Goal: Transaction & Acquisition: Purchase product/service

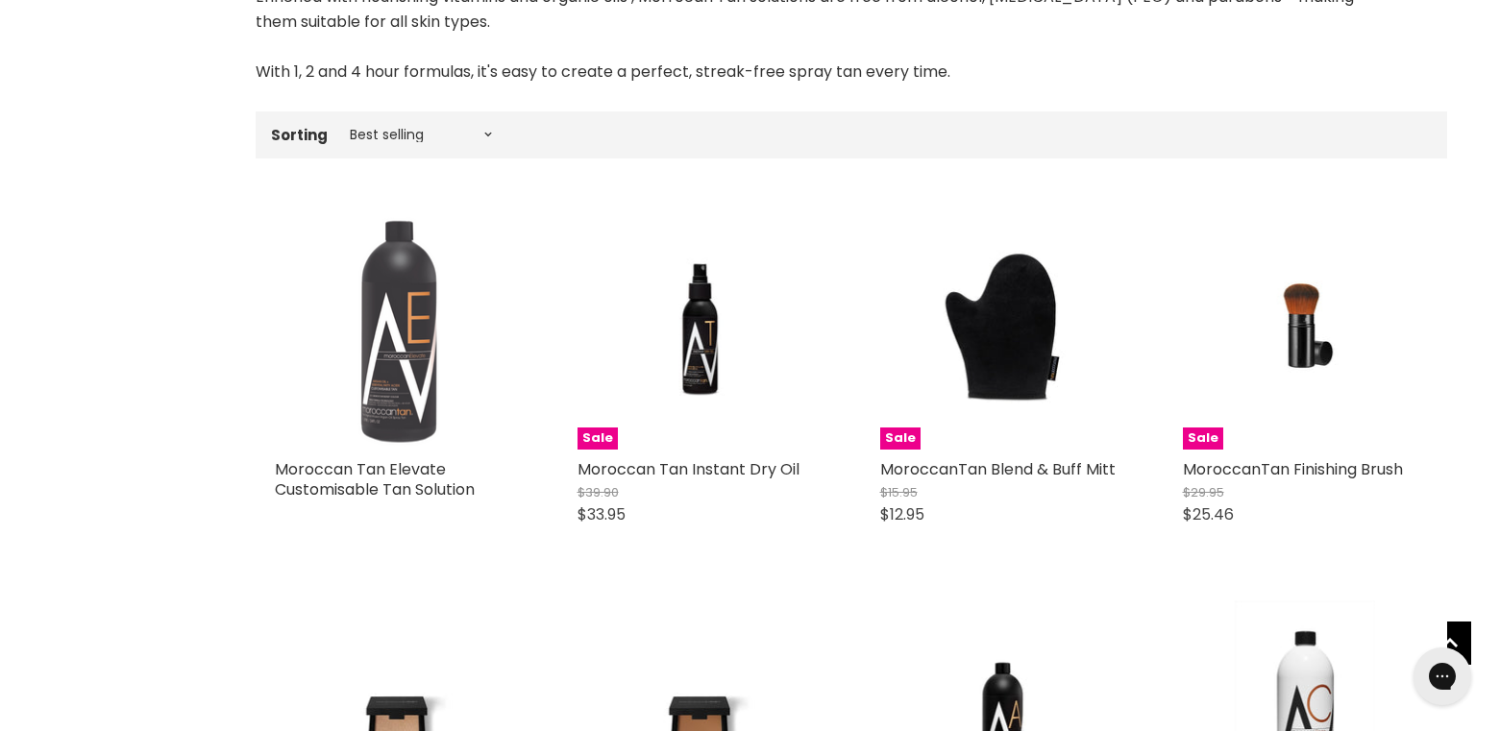
scroll to position [576, 0]
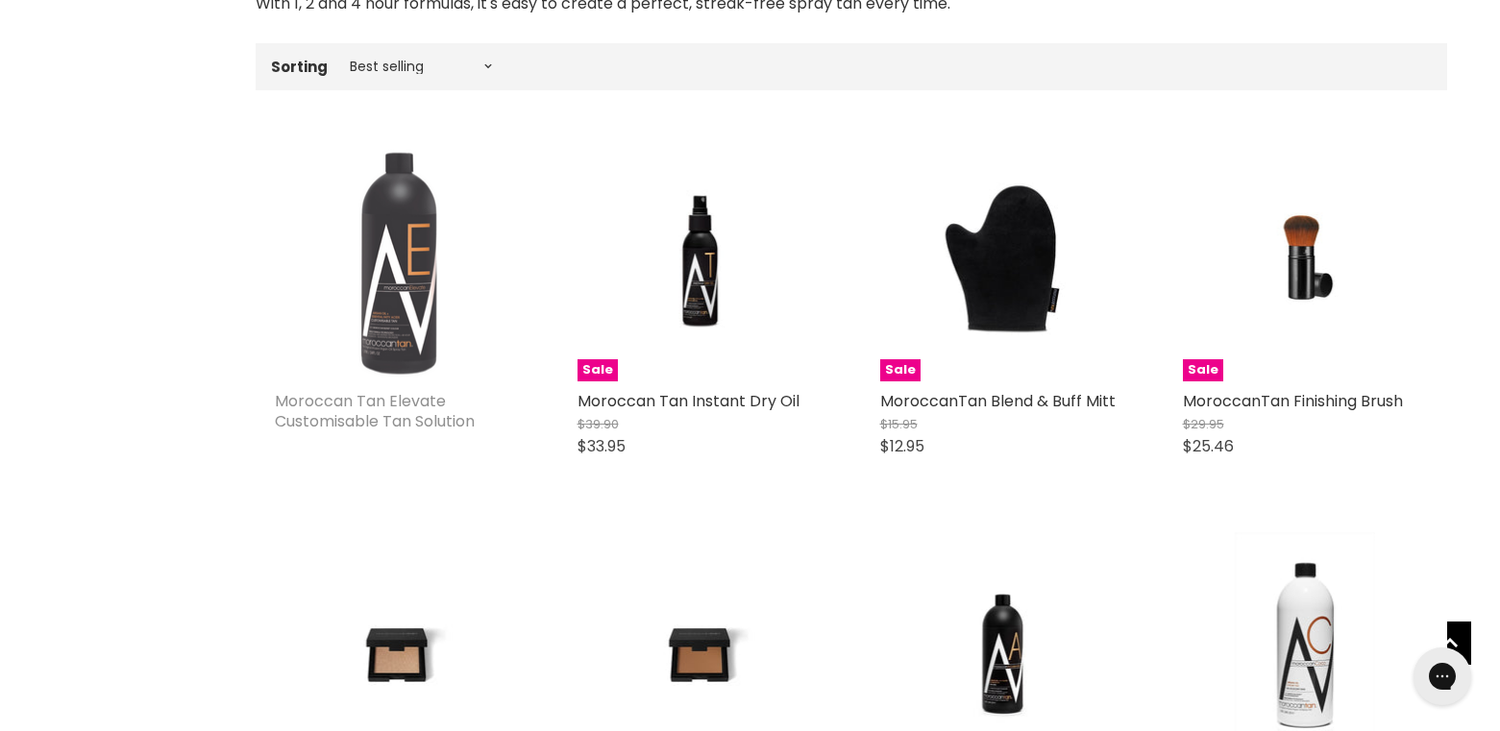
click at [406, 403] on link "Moroccan Tan Elevate Customisable Tan Solution" at bounding box center [375, 411] width 200 height 42
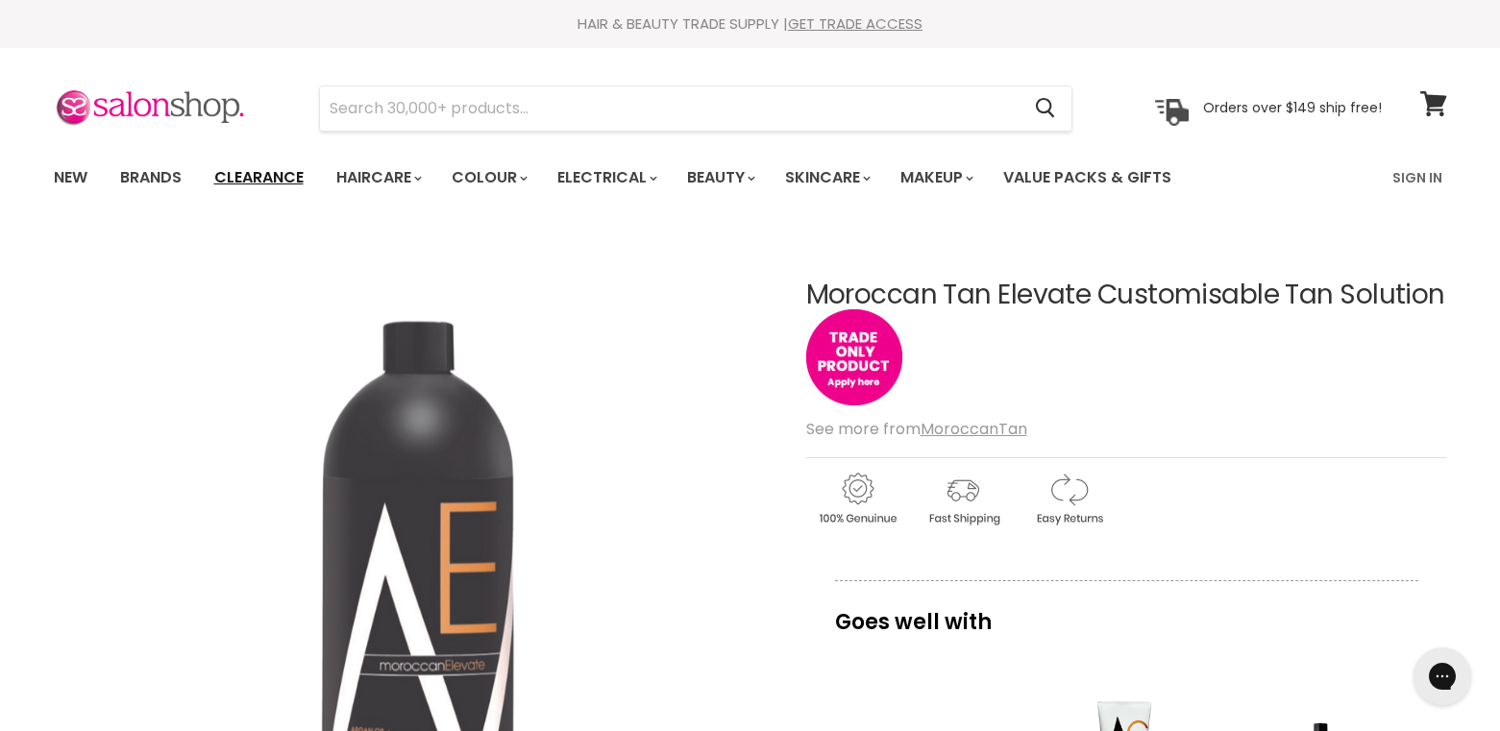
click at [295, 183] on link "Clearance" at bounding box center [259, 178] width 118 height 40
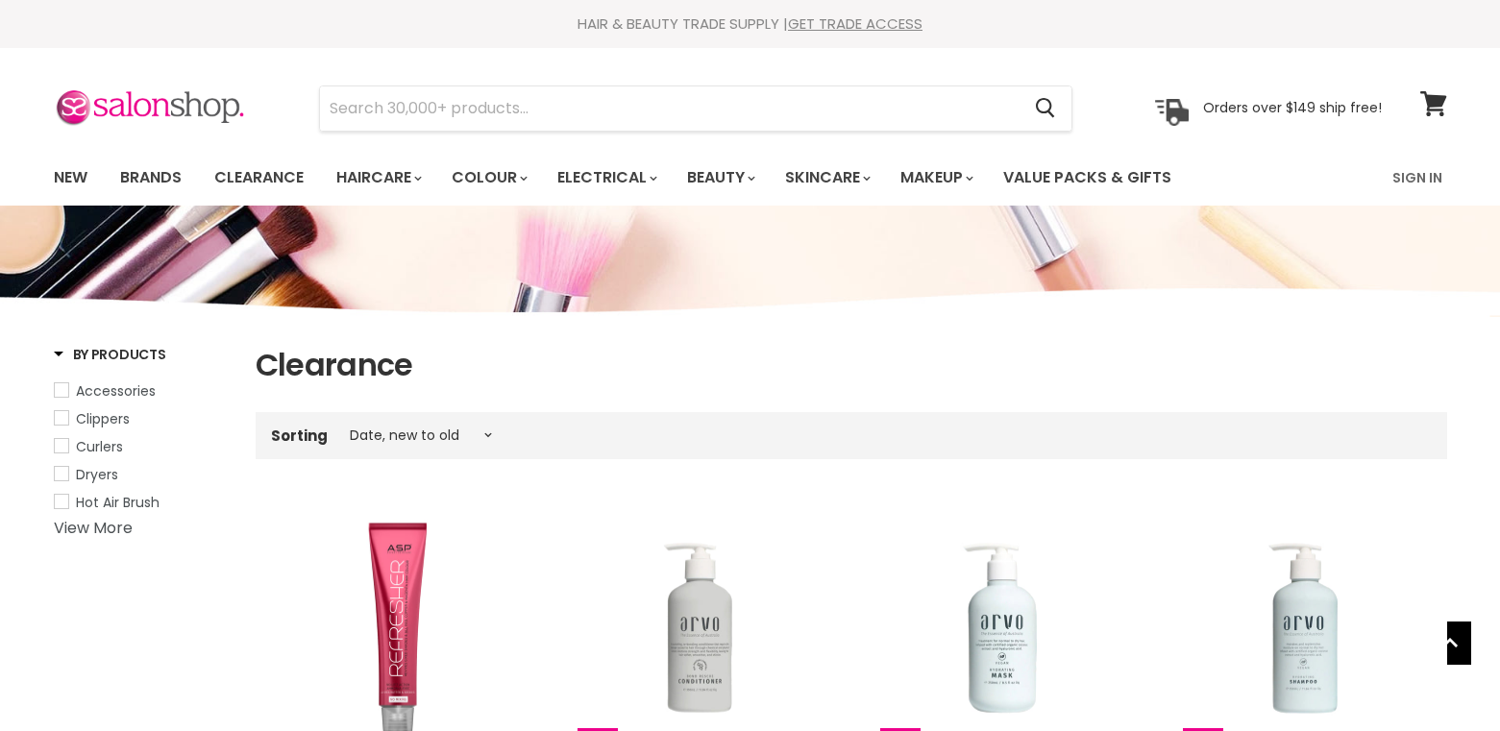
select select "created-descending"
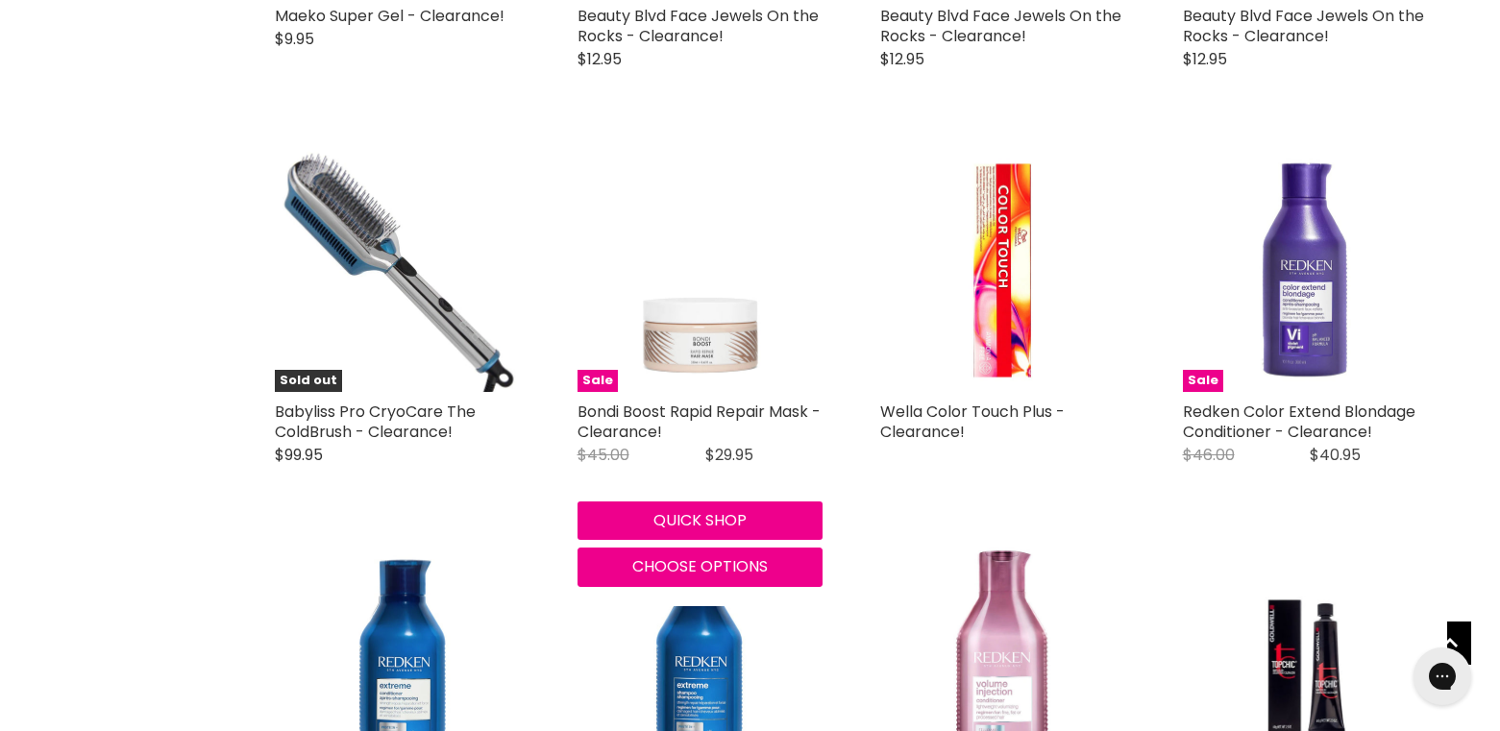
scroll to position [1778, 0]
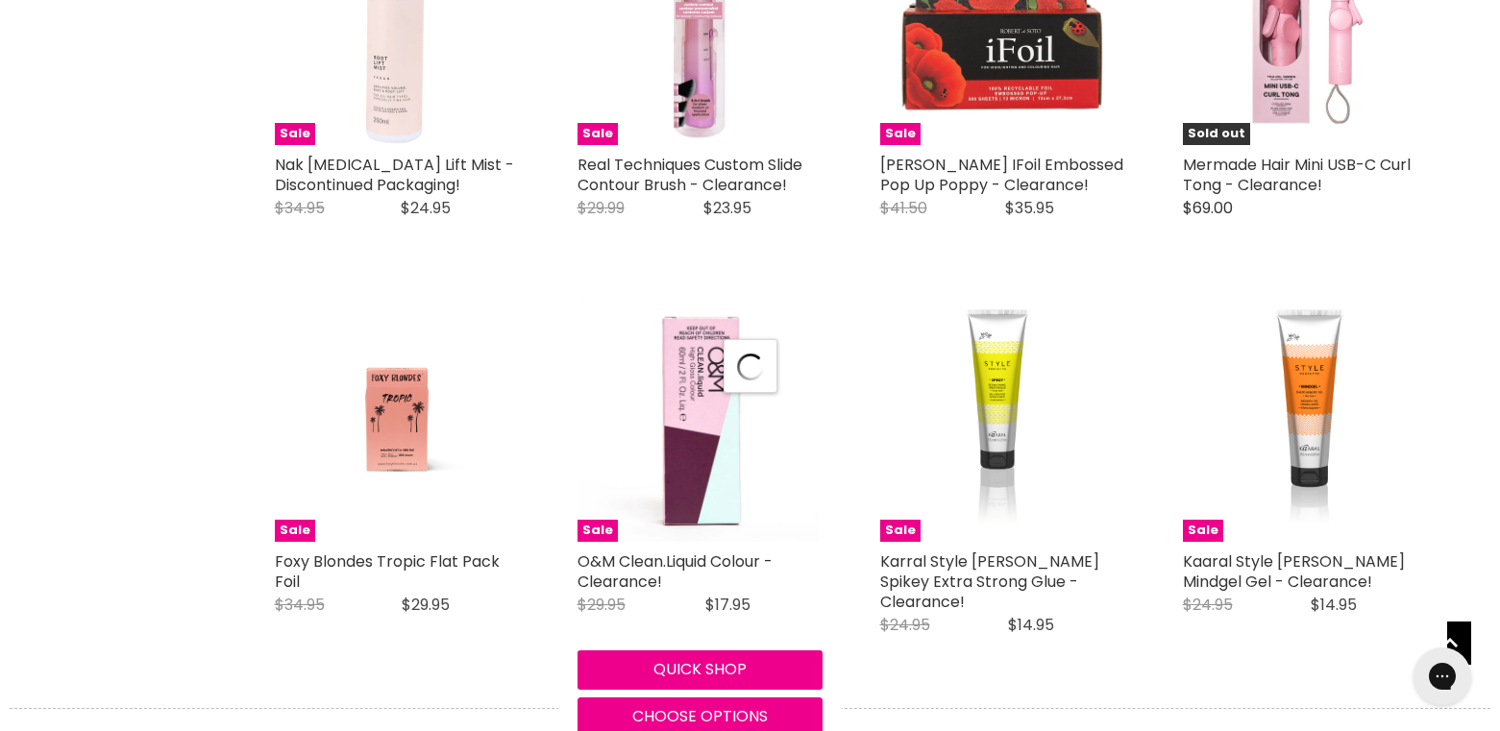
select select "created-descending"
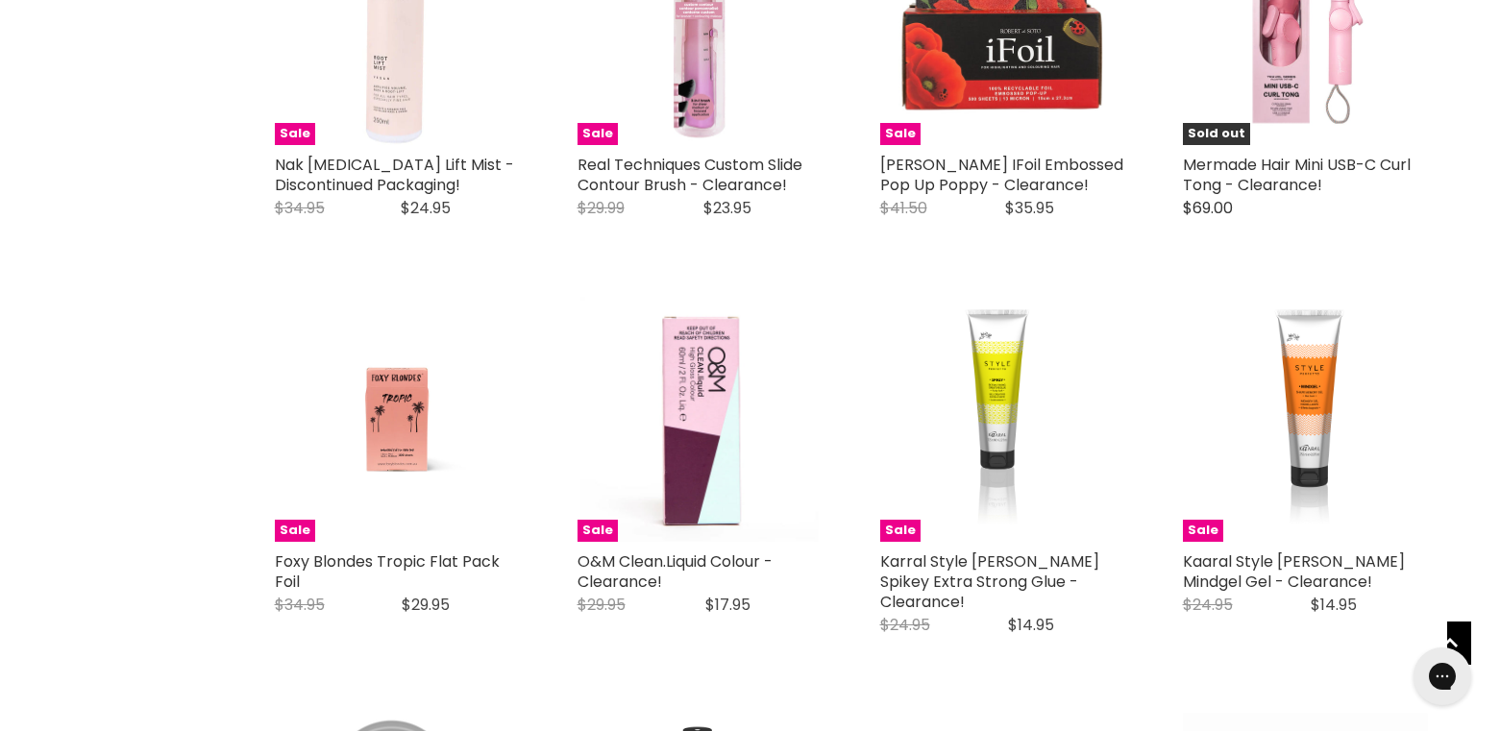
scroll to position [5573, 0]
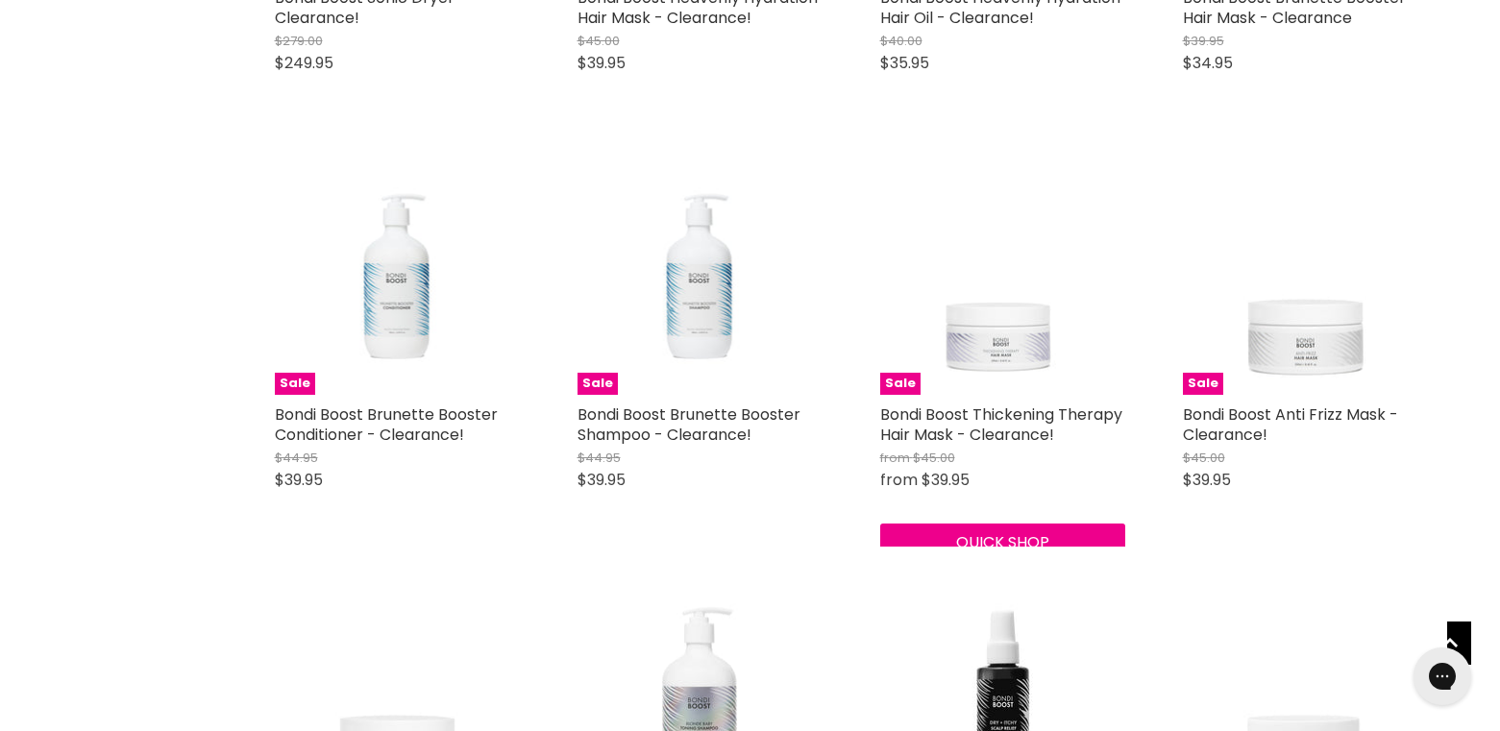
scroll to position [9896, 0]
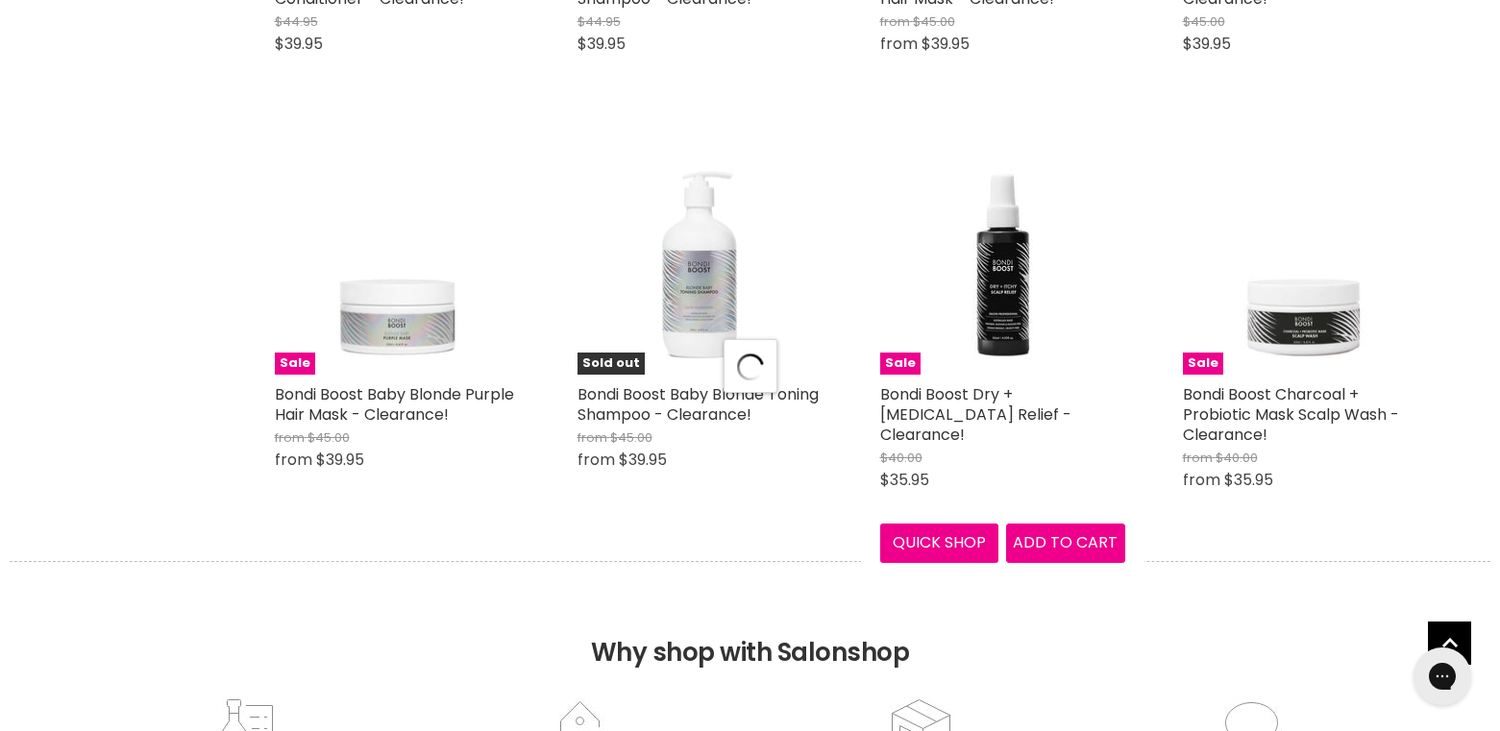
select select "created-descending"
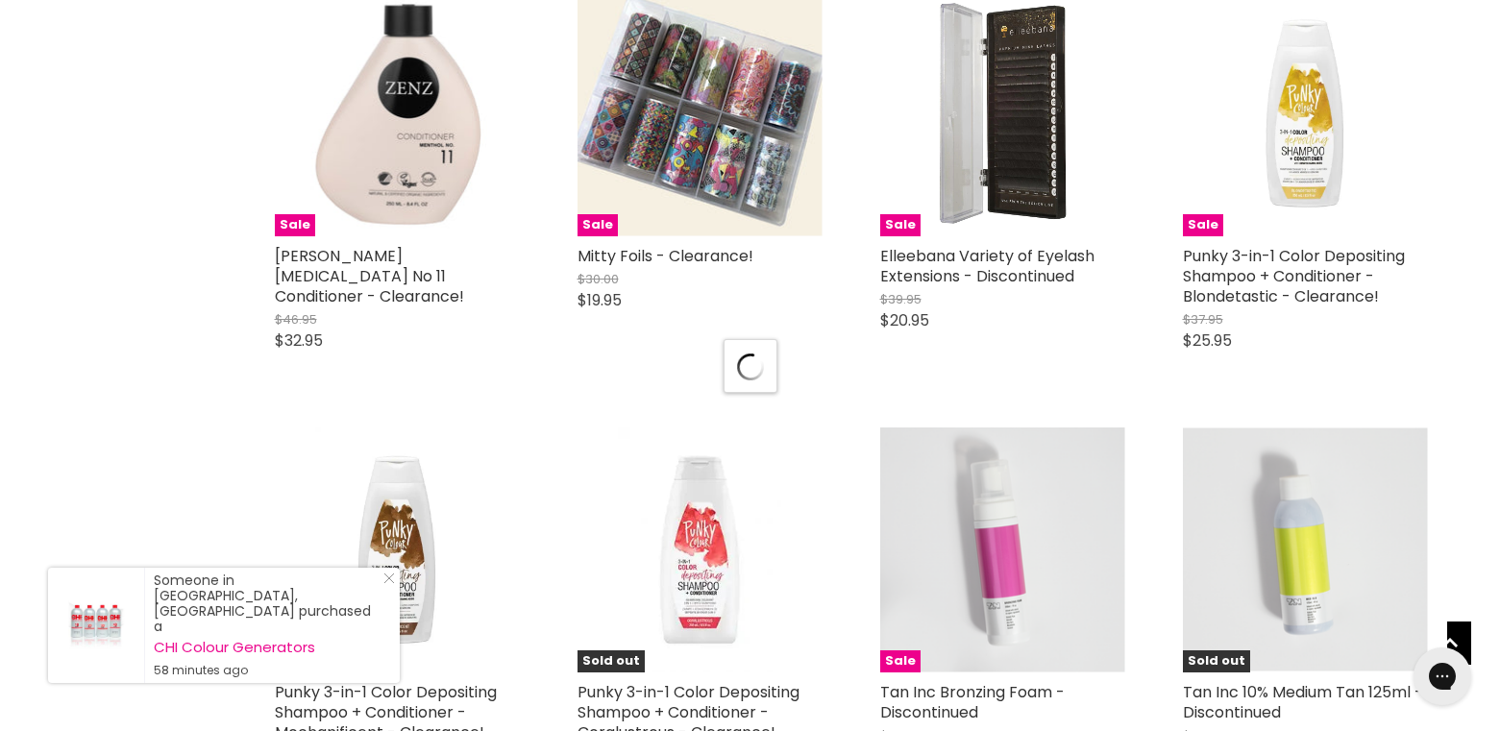
scroll to position [15277, 0]
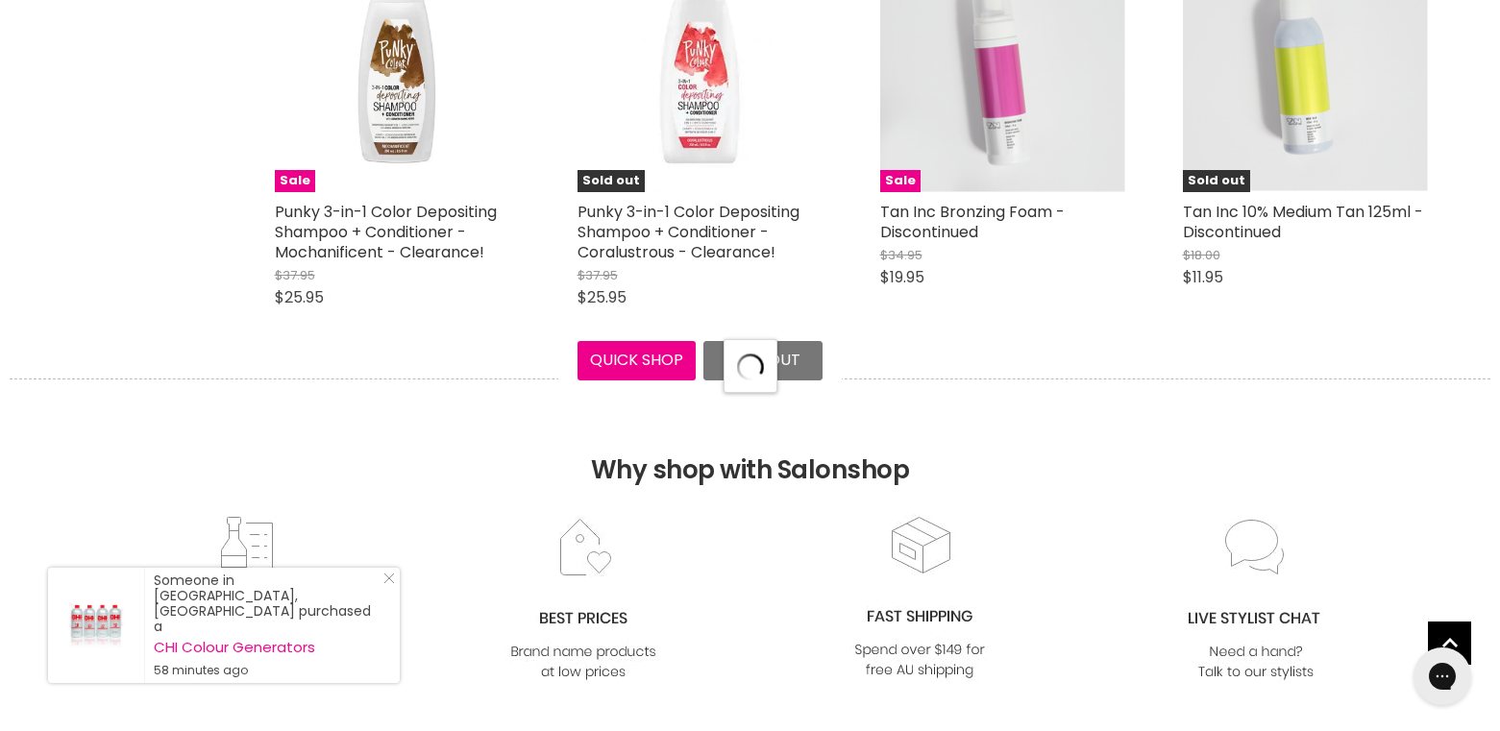
select select "created-descending"
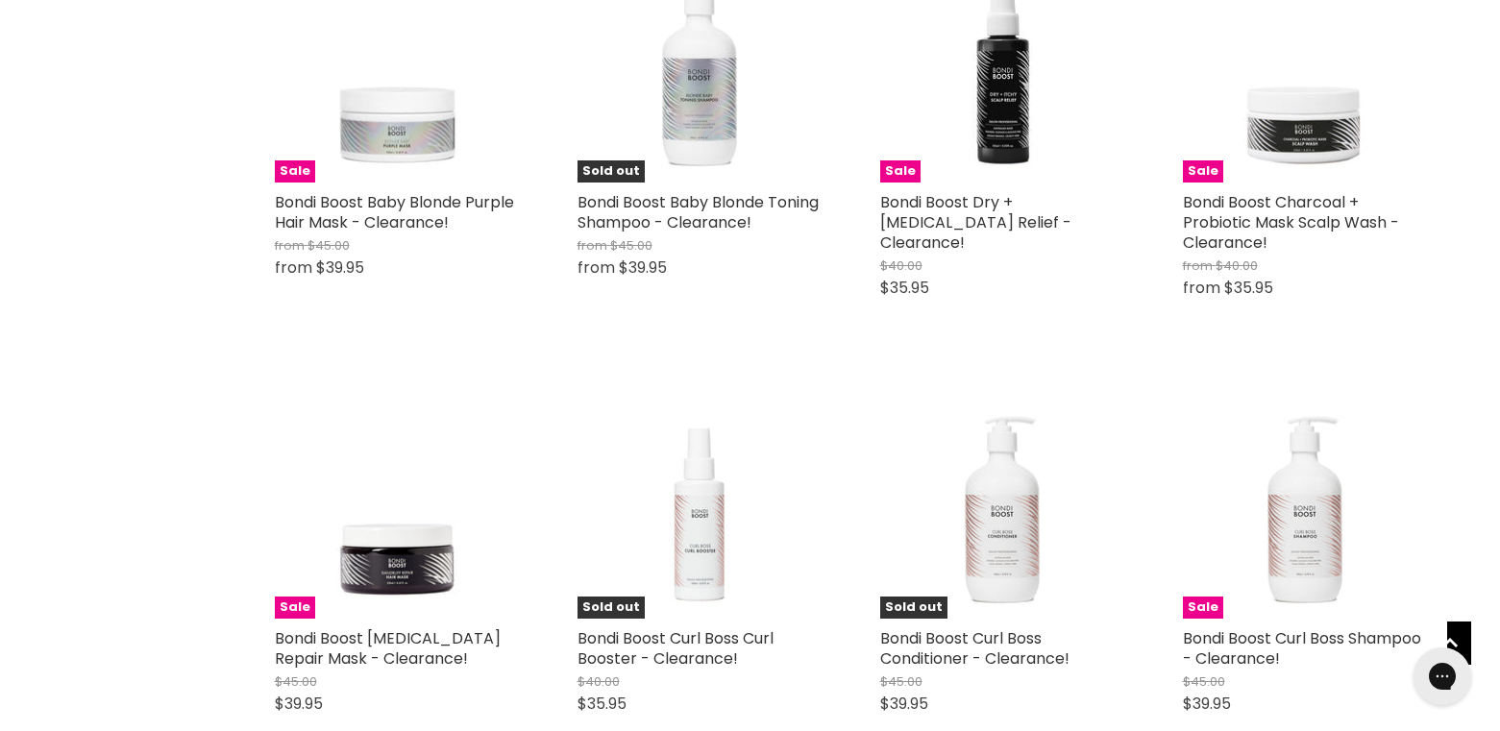
scroll to position [0, 0]
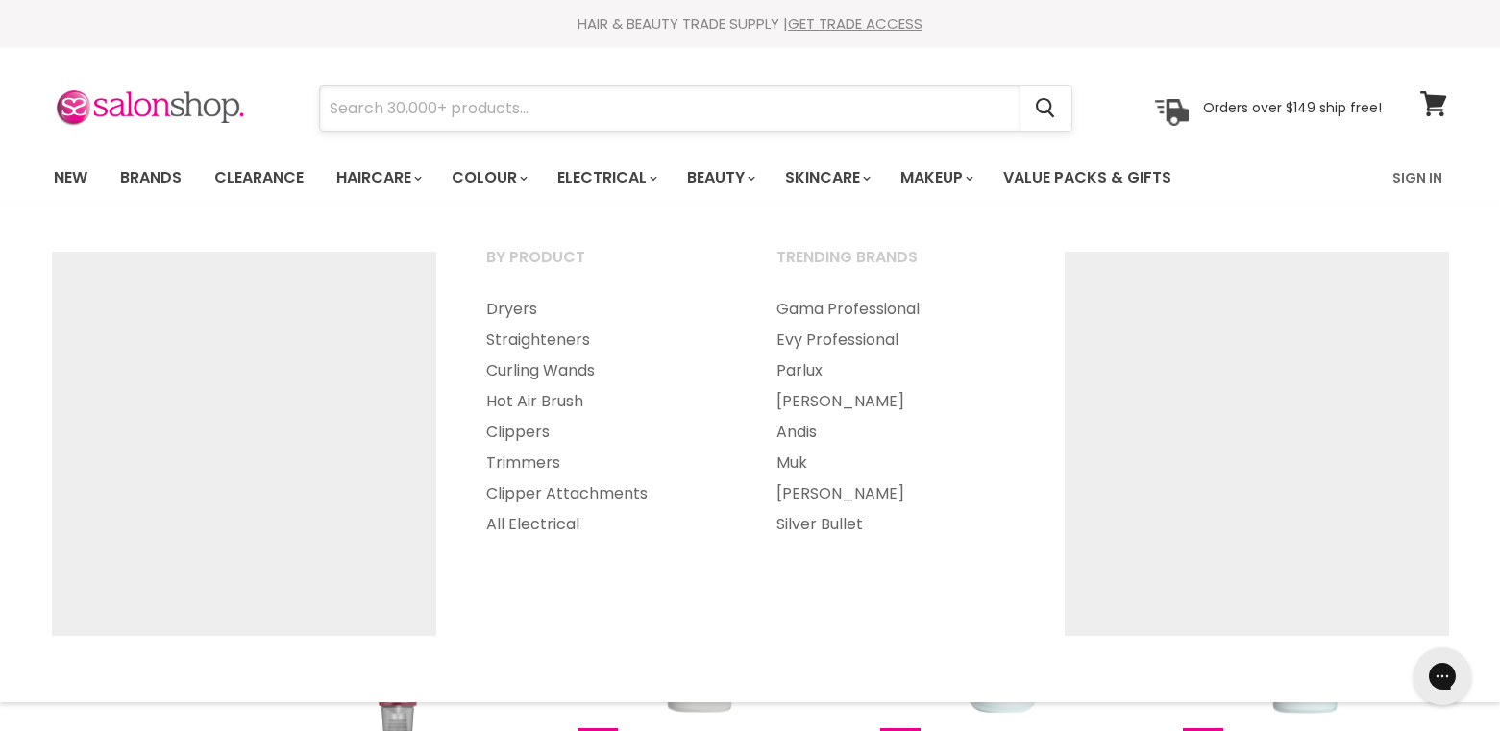
click at [588, 109] on input "Search" at bounding box center [670, 108] width 700 height 44
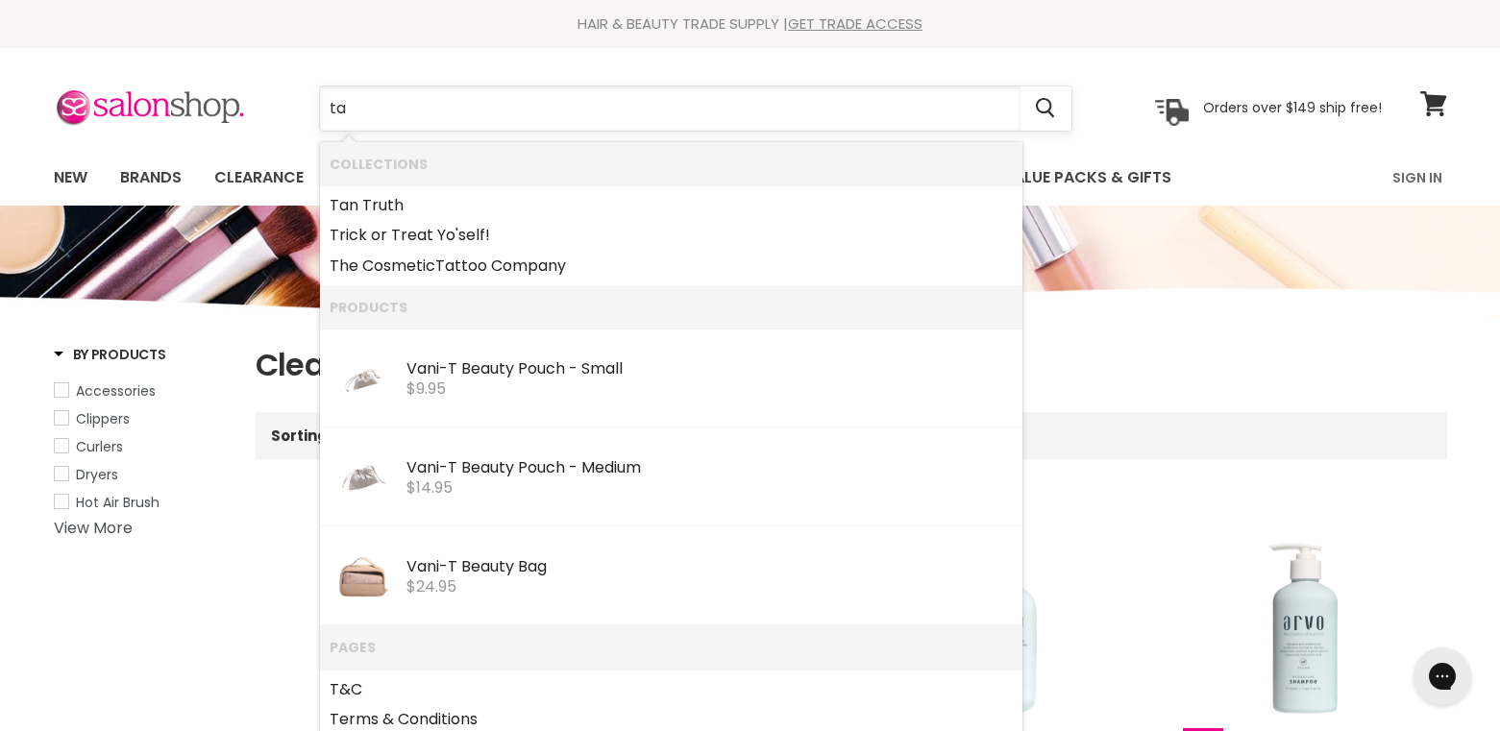
type input "tan"
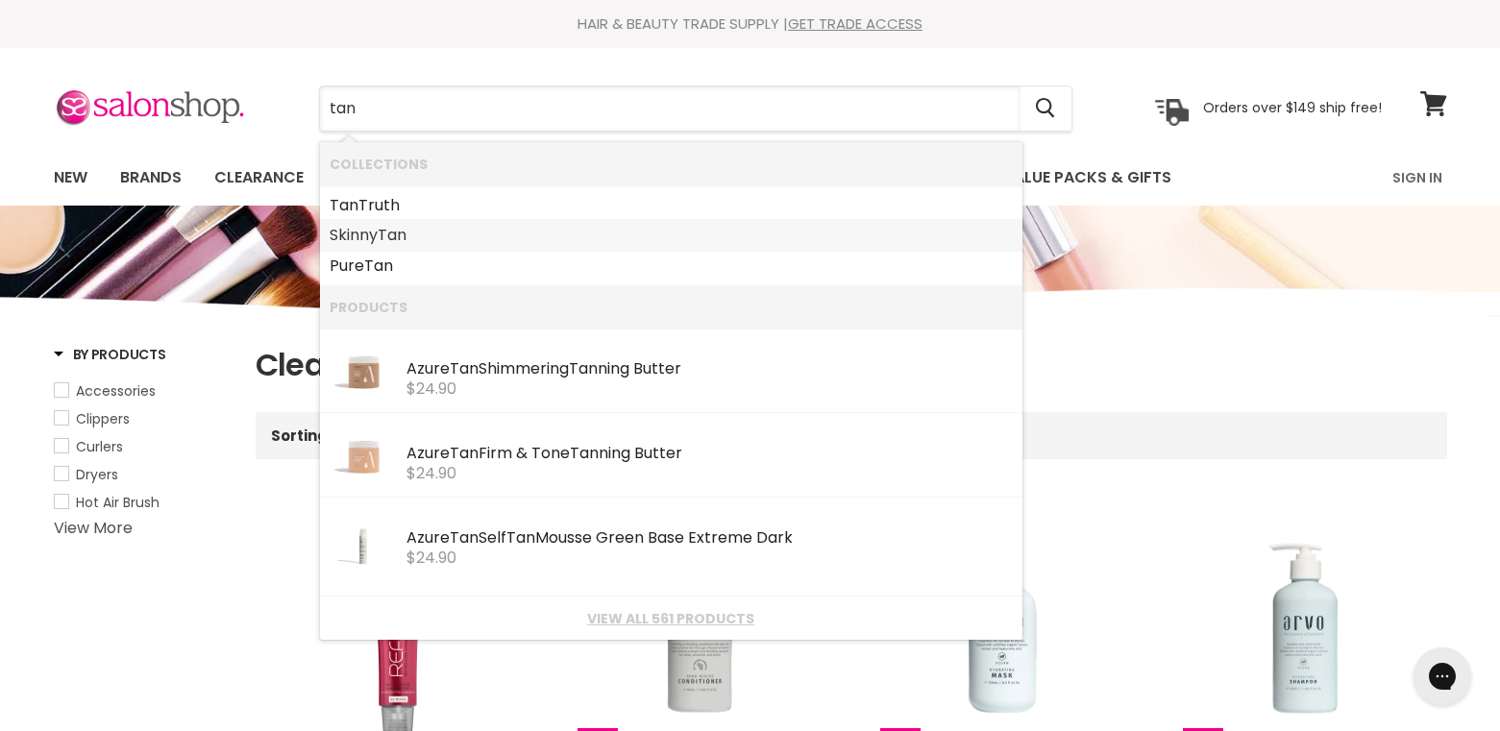
click at [350, 233] on link "Skinny Tan" at bounding box center [671, 235] width 683 height 31
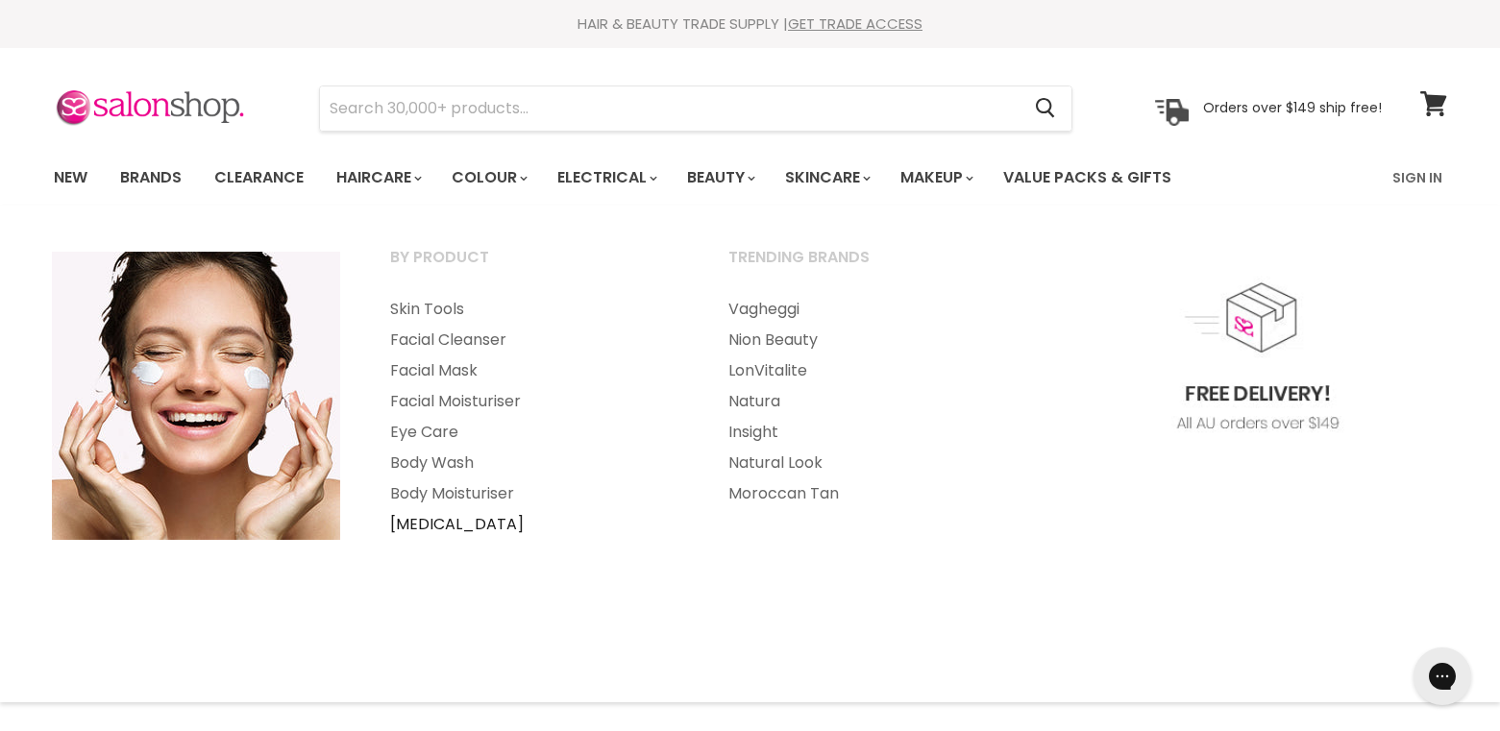
click at [474, 527] on link "[MEDICAL_DATA]" at bounding box center [533, 524] width 334 height 31
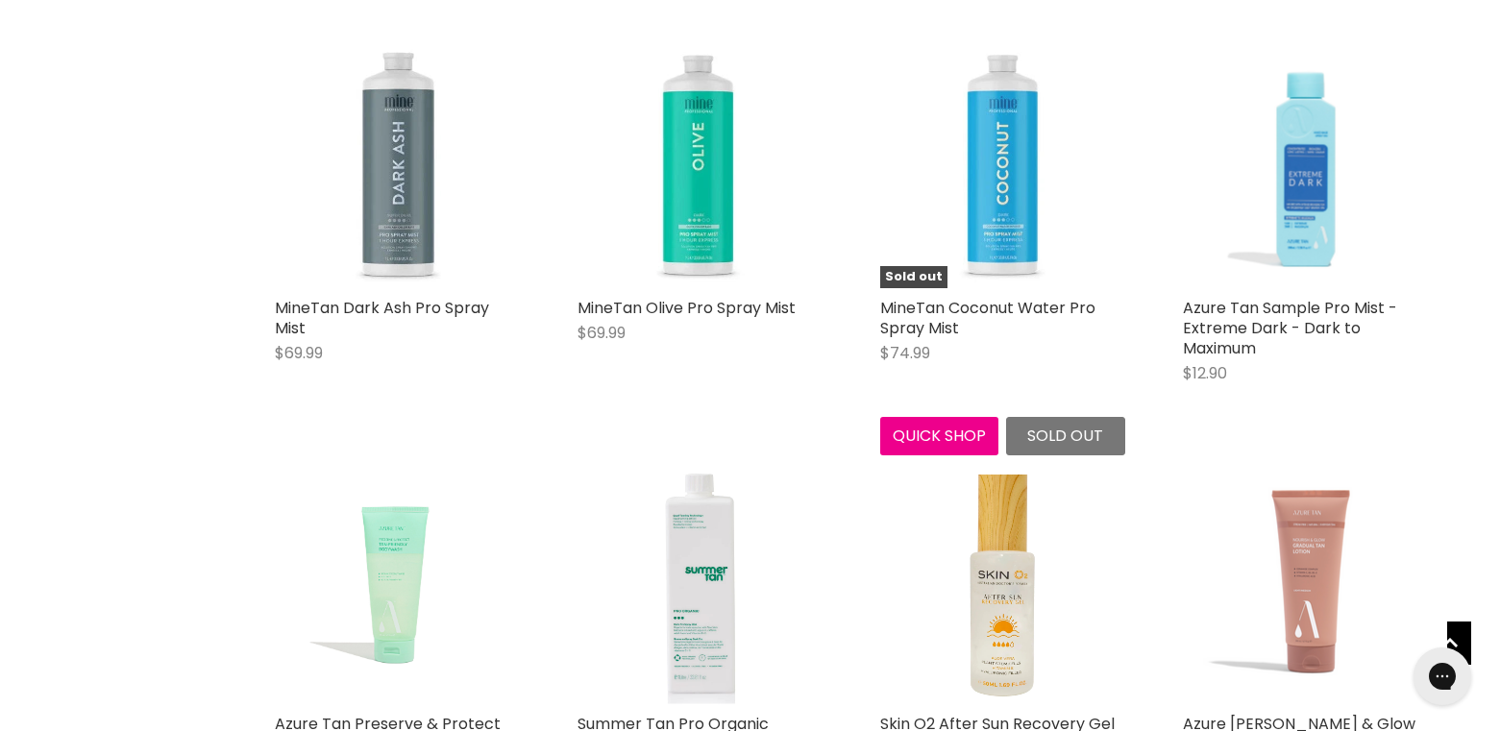
scroll to position [2114, 0]
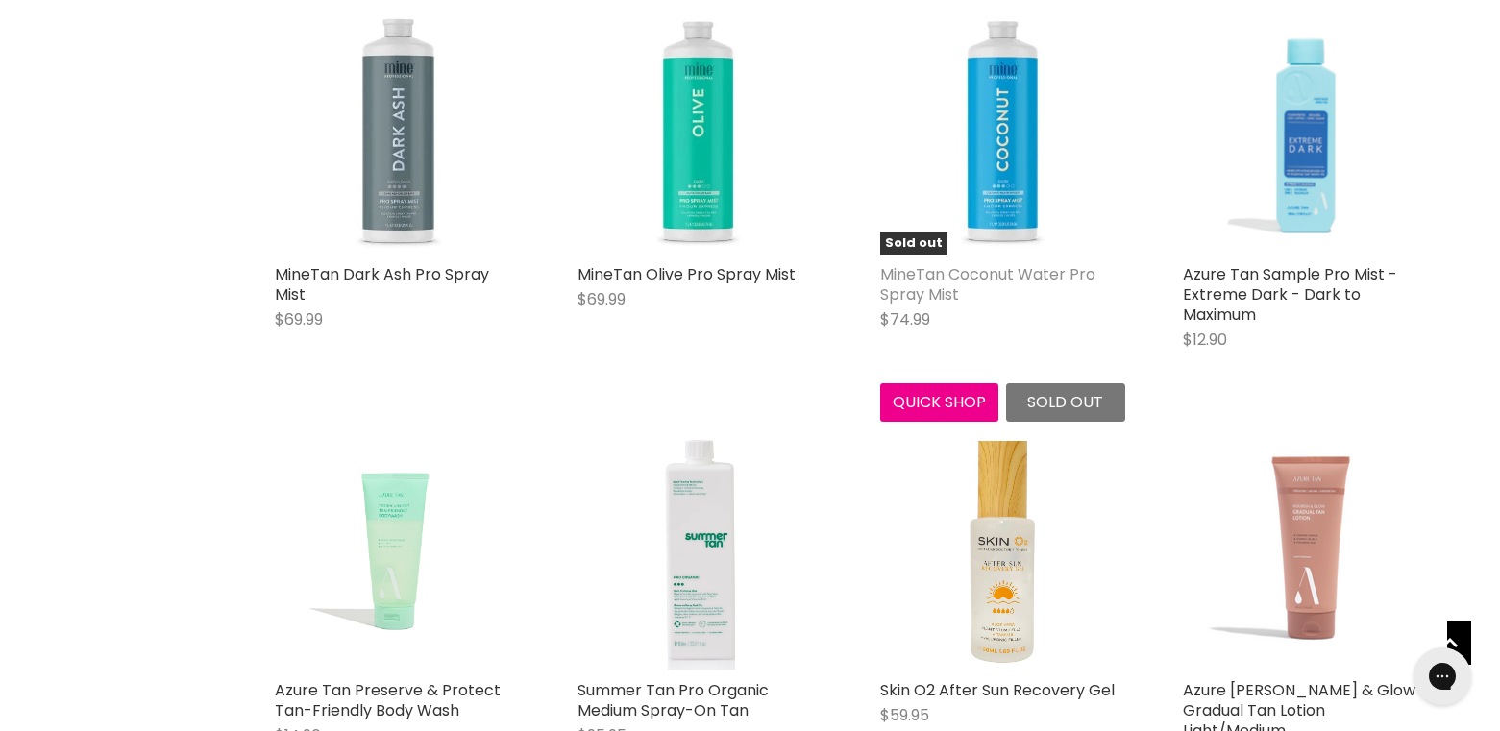
click at [993, 271] on link "MineTan Coconut Water Pro Spray Mist" at bounding box center [987, 284] width 215 height 42
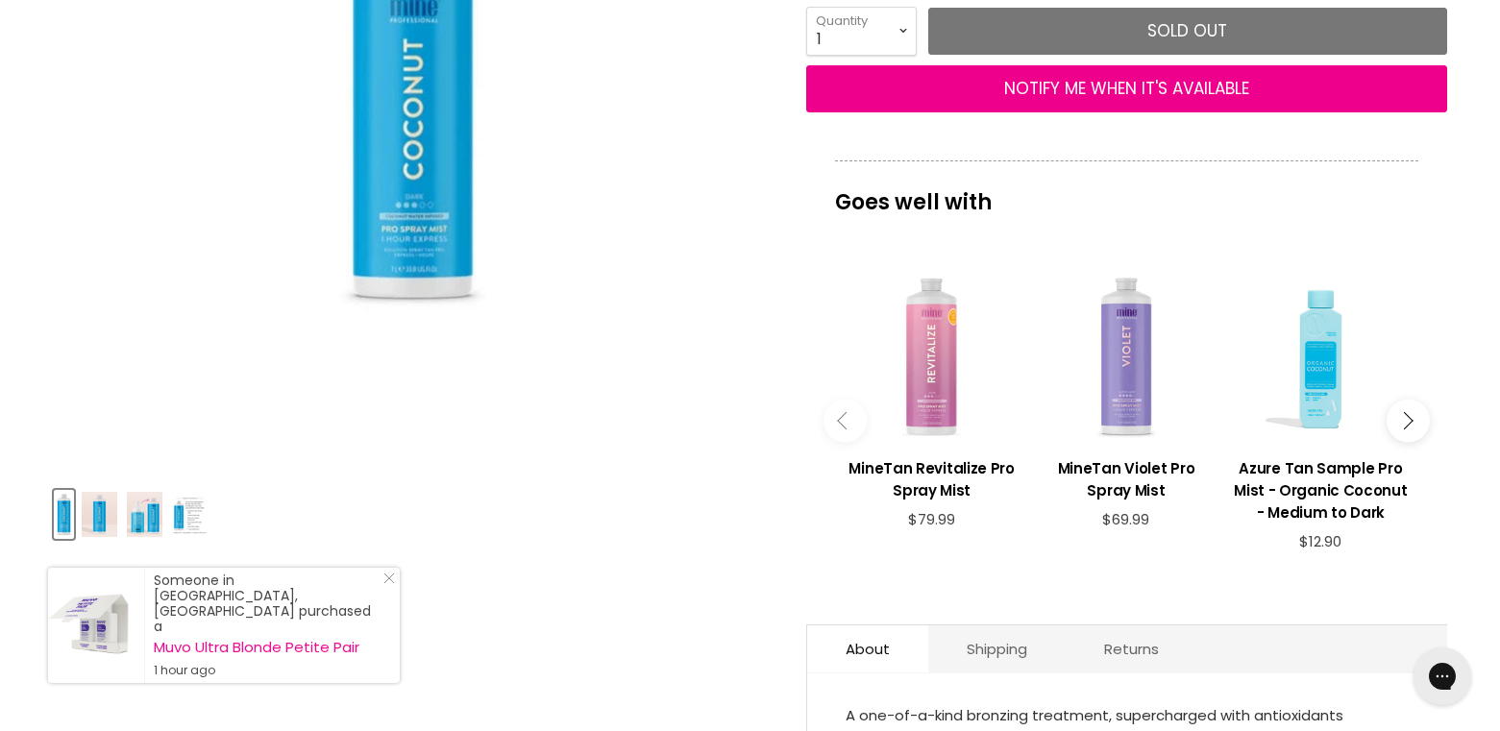
scroll to position [96, 0]
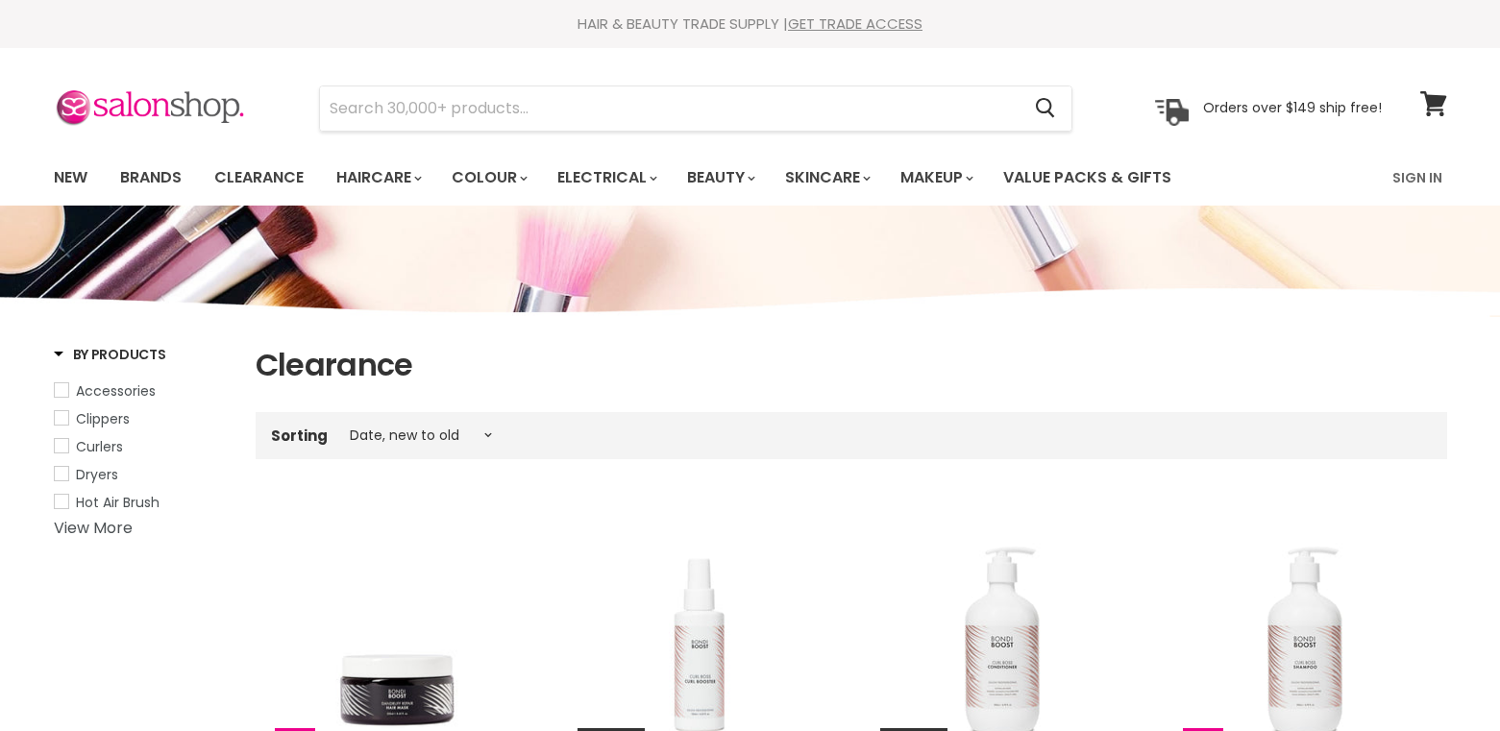
select select "created-descending"
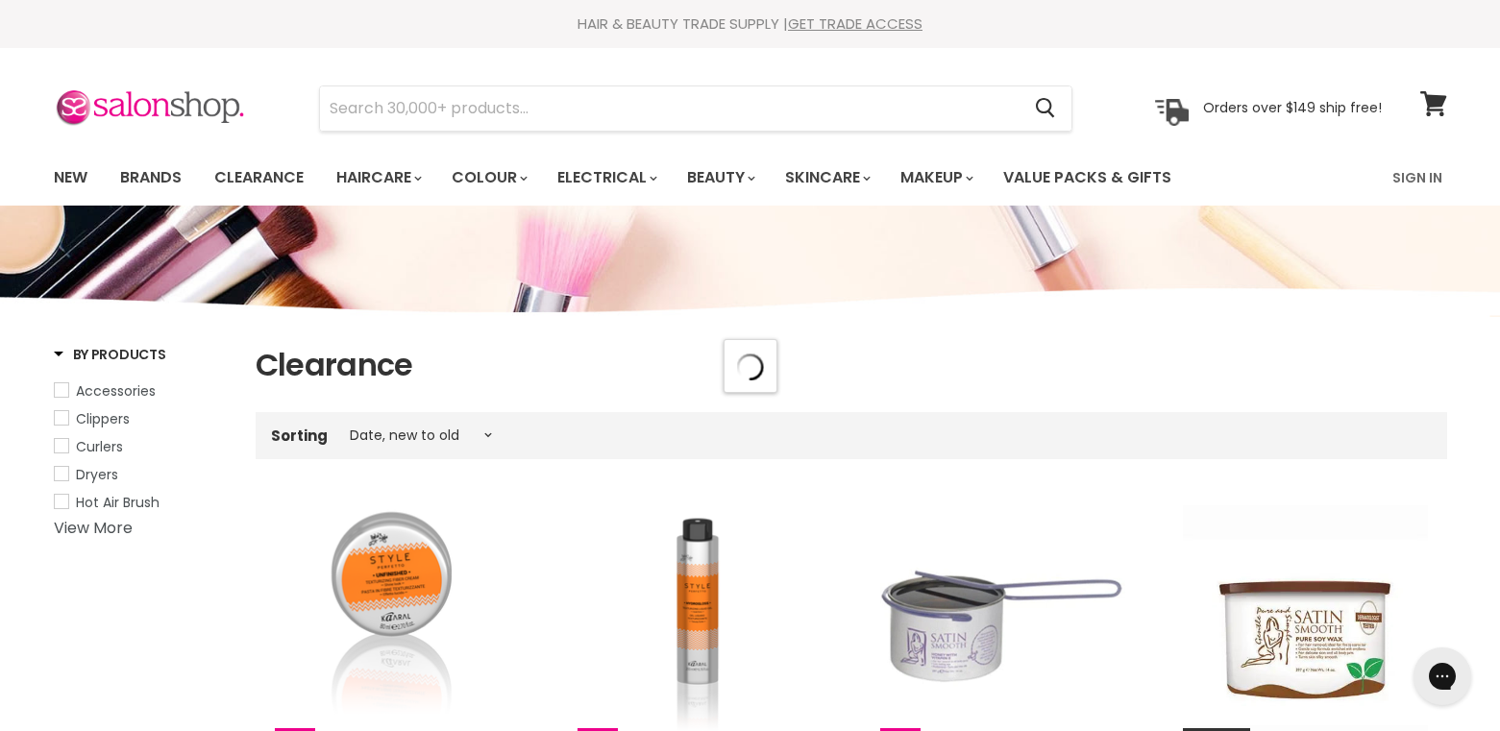
select select "created-descending"
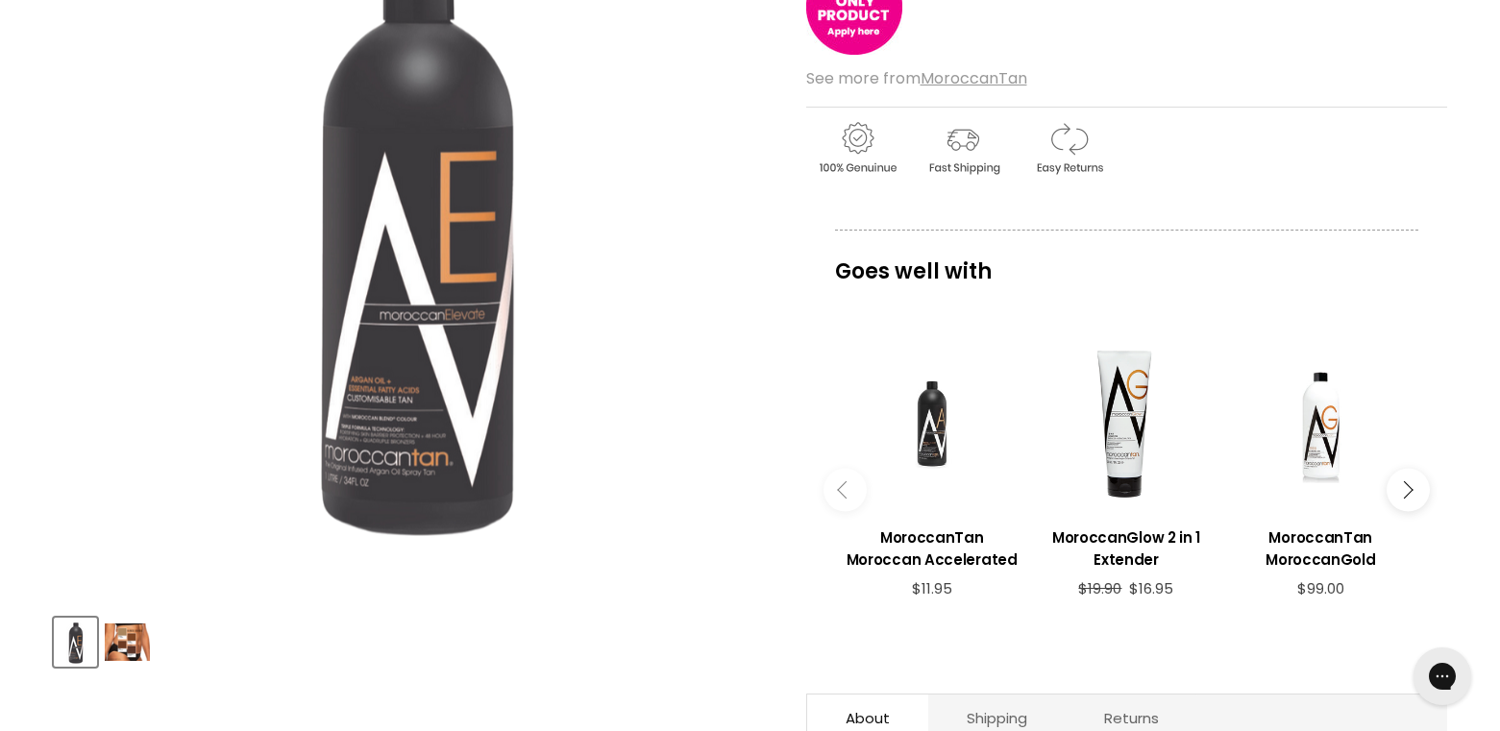
scroll to position [384, 0]
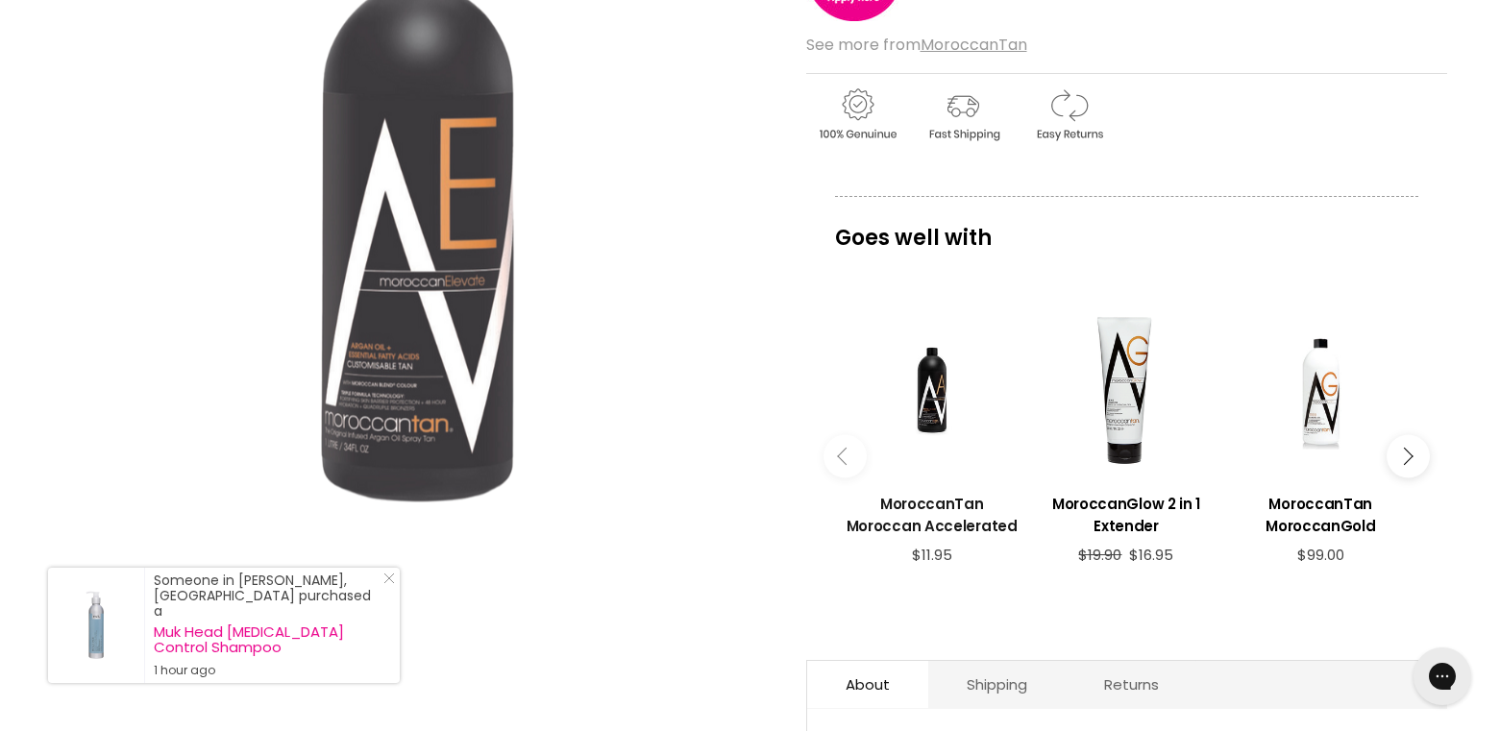
click at [955, 507] on h3 "MoroccanTan Moroccan Accelerated" at bounding box center [932, 515] width 175 height 44
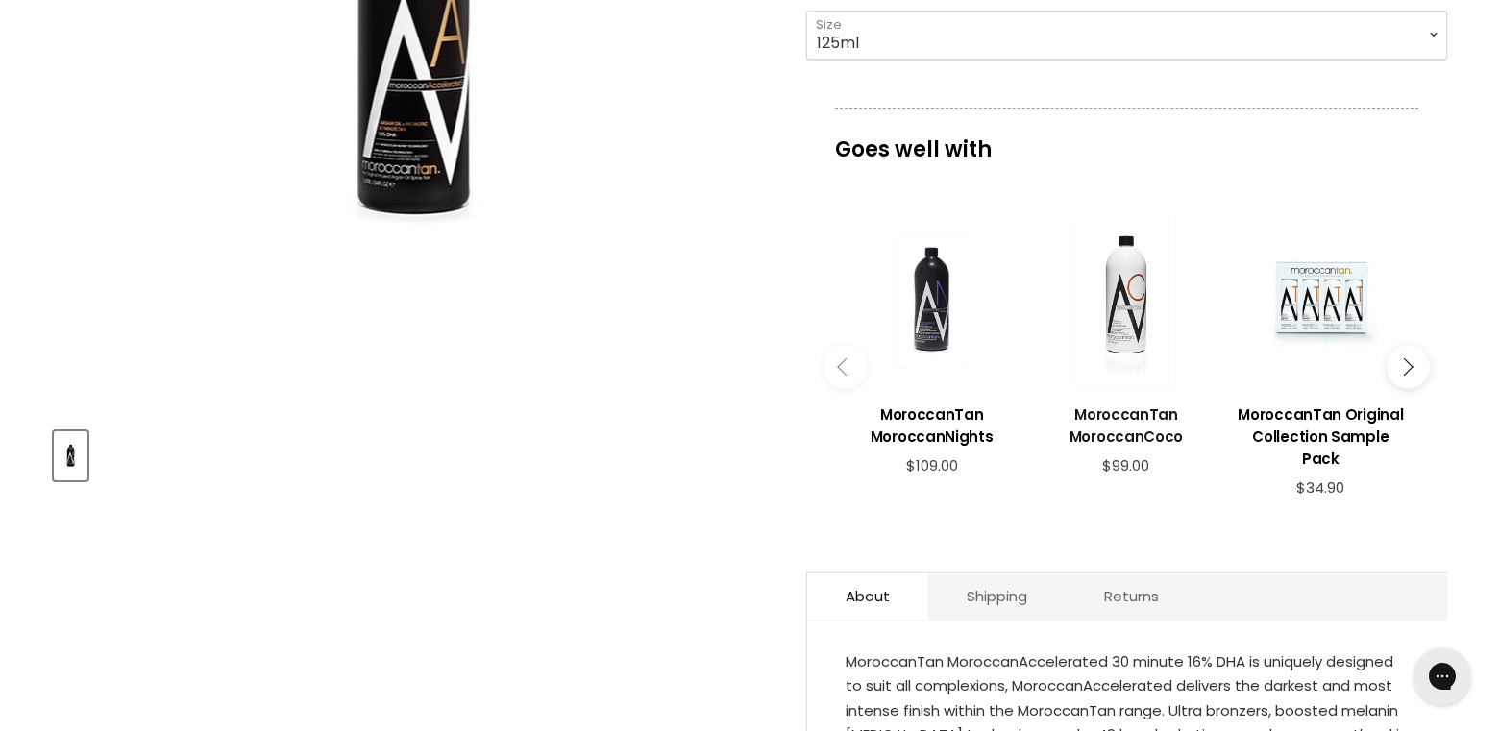
scroll to position [576, 0]
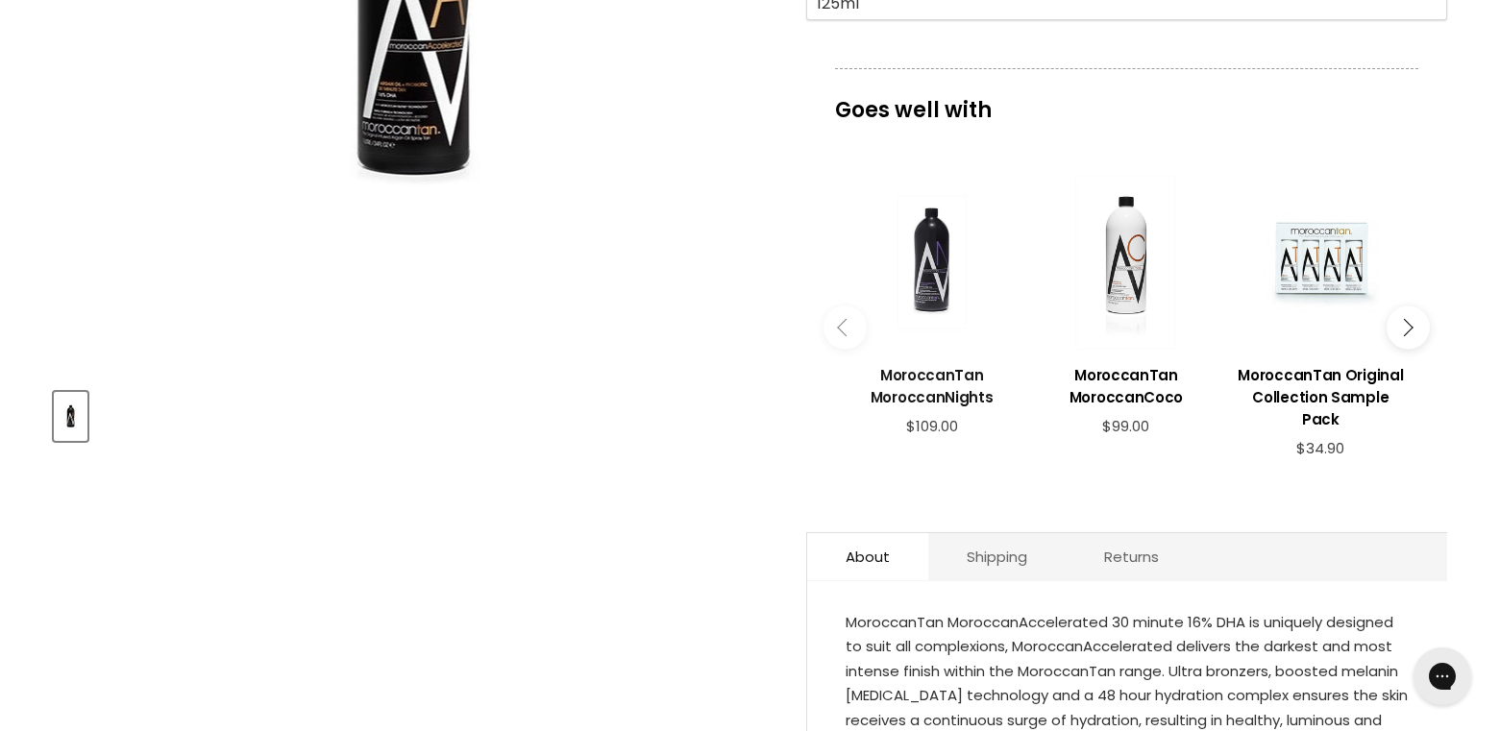
click at [925, 373] on h3 "MoroccanTan MoroccanNights" at bounding box center [932, 386] width 175 height 44
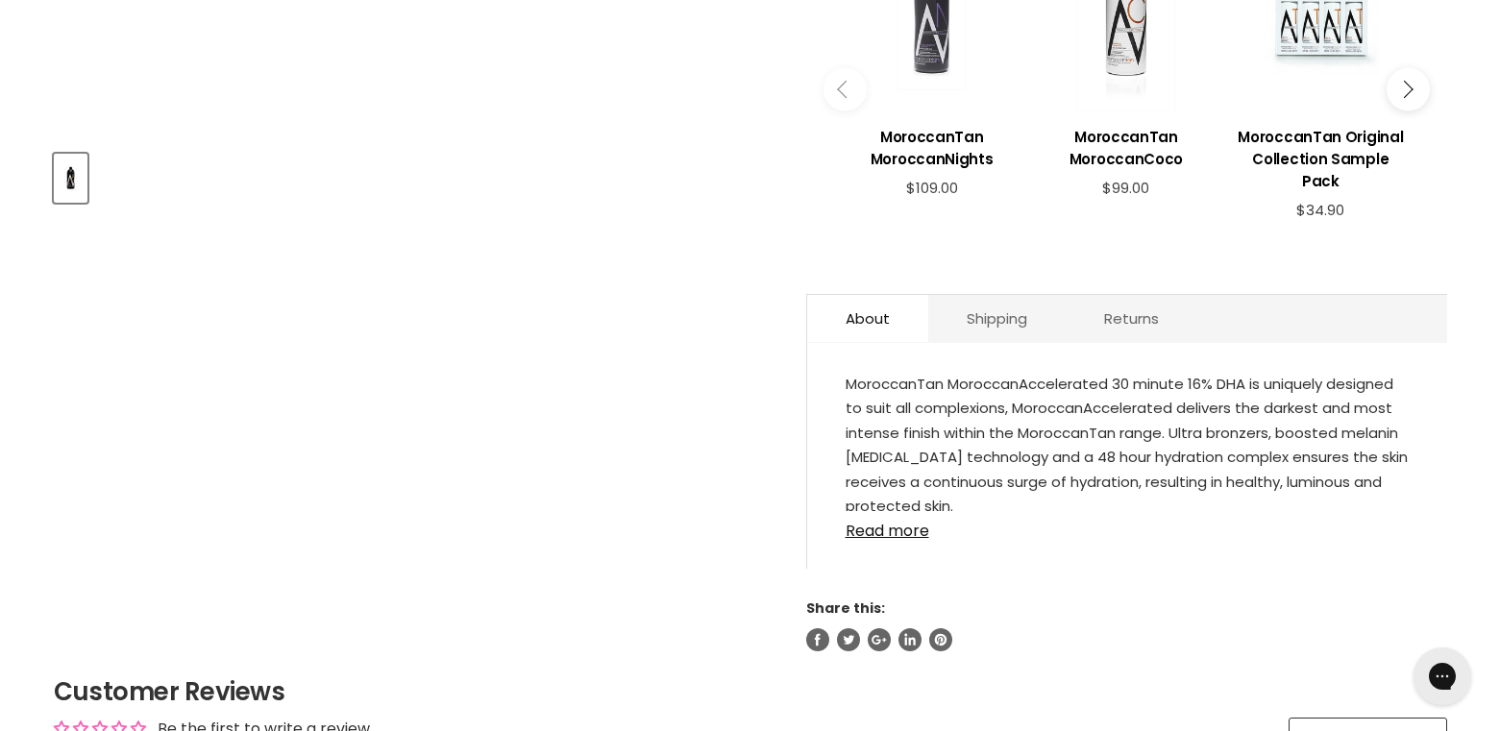
scroll to position [673, 0]
